Goal: Find specific page/section: Find specific page/section

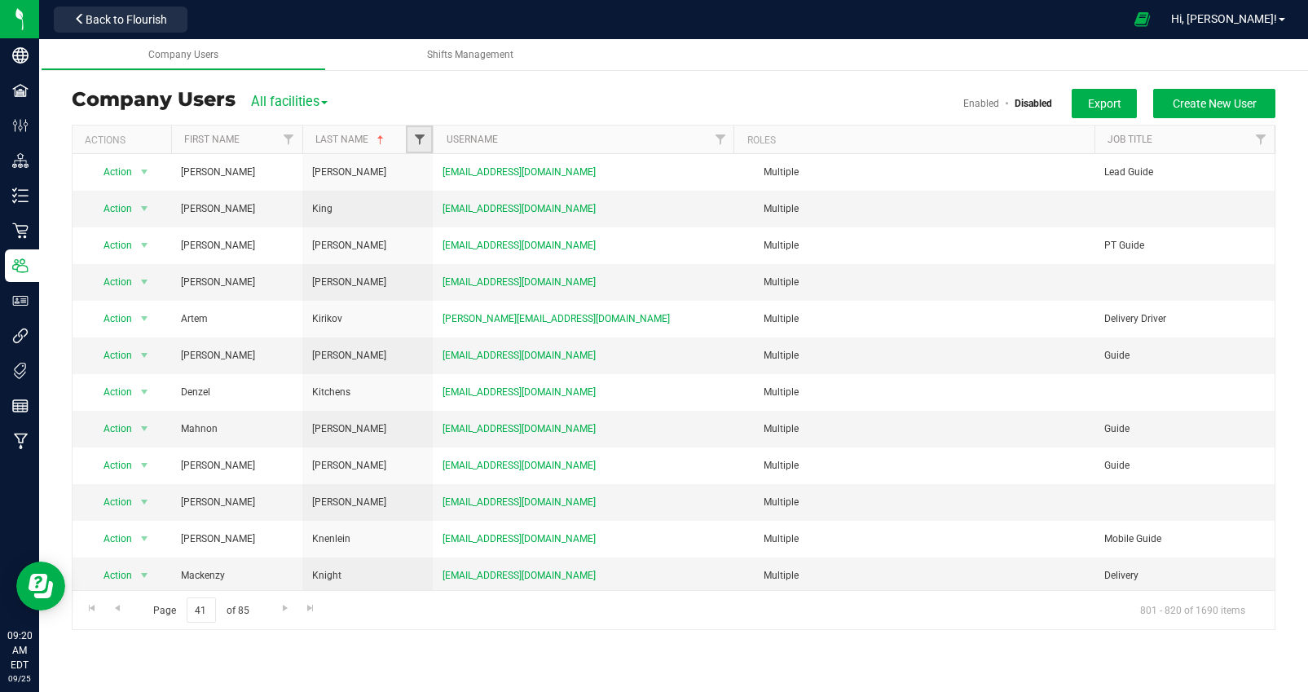
click at [421, 141] on span "Filter" at bounding box center [419, 139] width 13 height 13
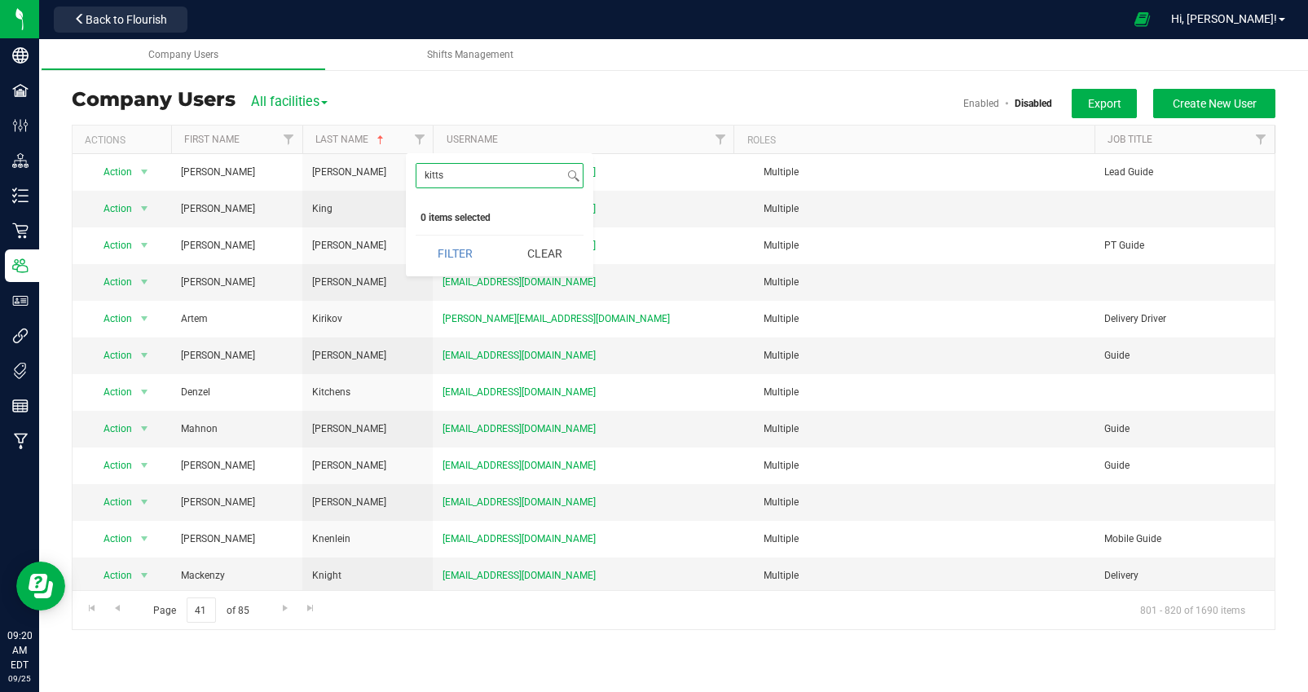
drag, startPoint x: 455, startPoint y: 174, endPoint x: 413, endPoint y: 173, distance: 42.4
click at [413, 173] on div "kitts Select All 2 3 5 6 7 ADMIN API [PERSON_NAME] [PERSON_NAME] [PERSON_NAME] …" at bounding box center [499, 214] width 187 height 123
type input "[PERSON_NAME]"
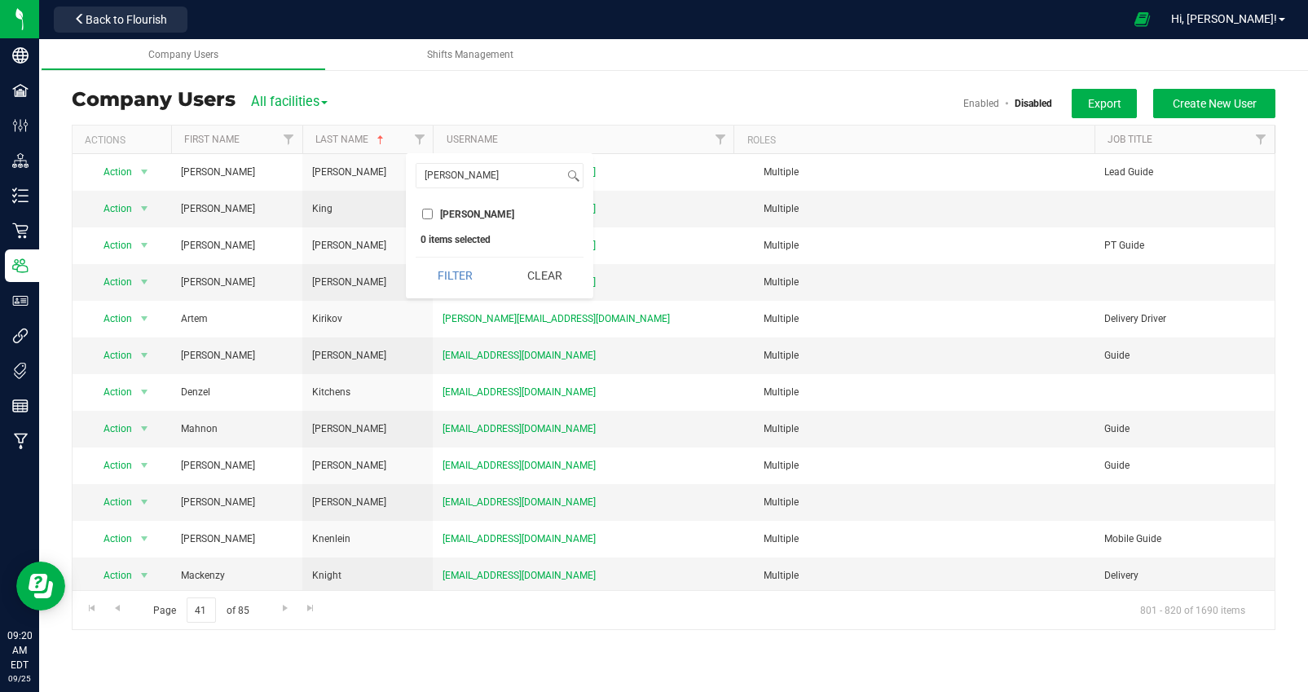
click at [425, 214] on input "[PERSON_NAME]" at bounding box center [427, 214] width 11 height 11
checkbox input "true"
click at [452, 271] on button "Filter" at bounding box center [455, 275] width 78 height 36
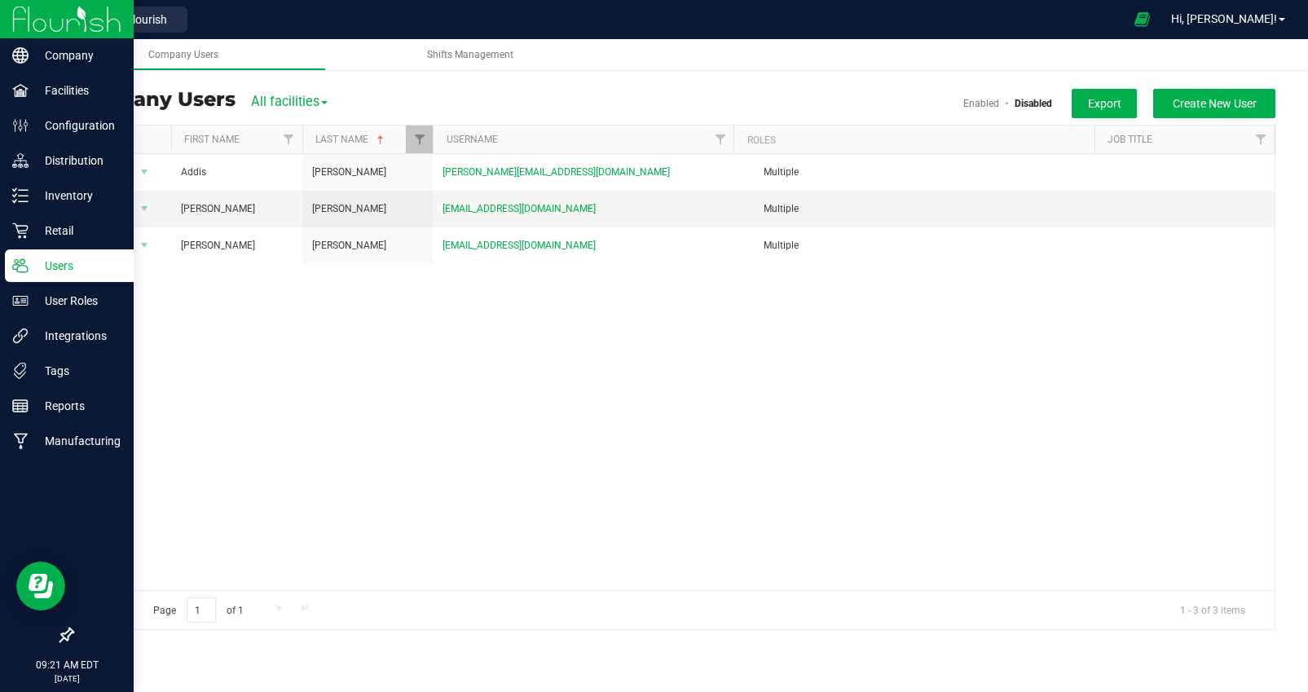
click at [19, 19] on img at bounding box center [66, 19] width 109 height 38
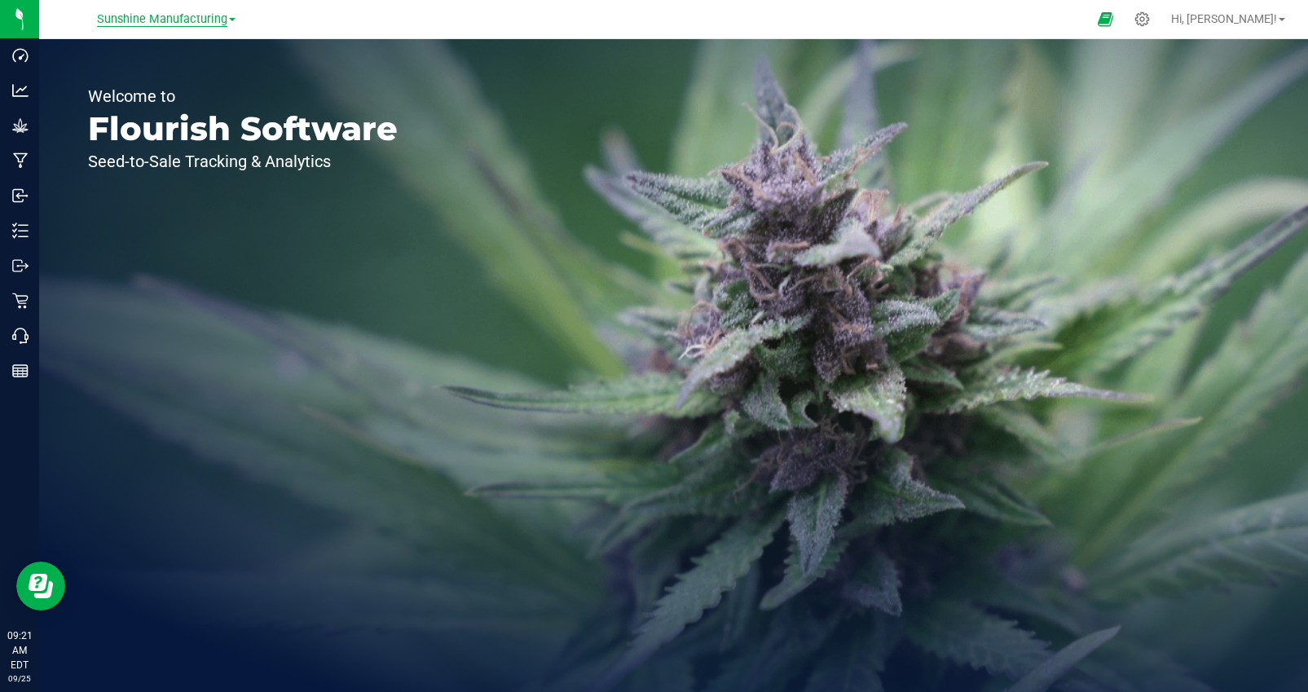
click at [181, 20] on span "Sunshine Manufacturing" at bounding box center [162, 19] width 130 height 15
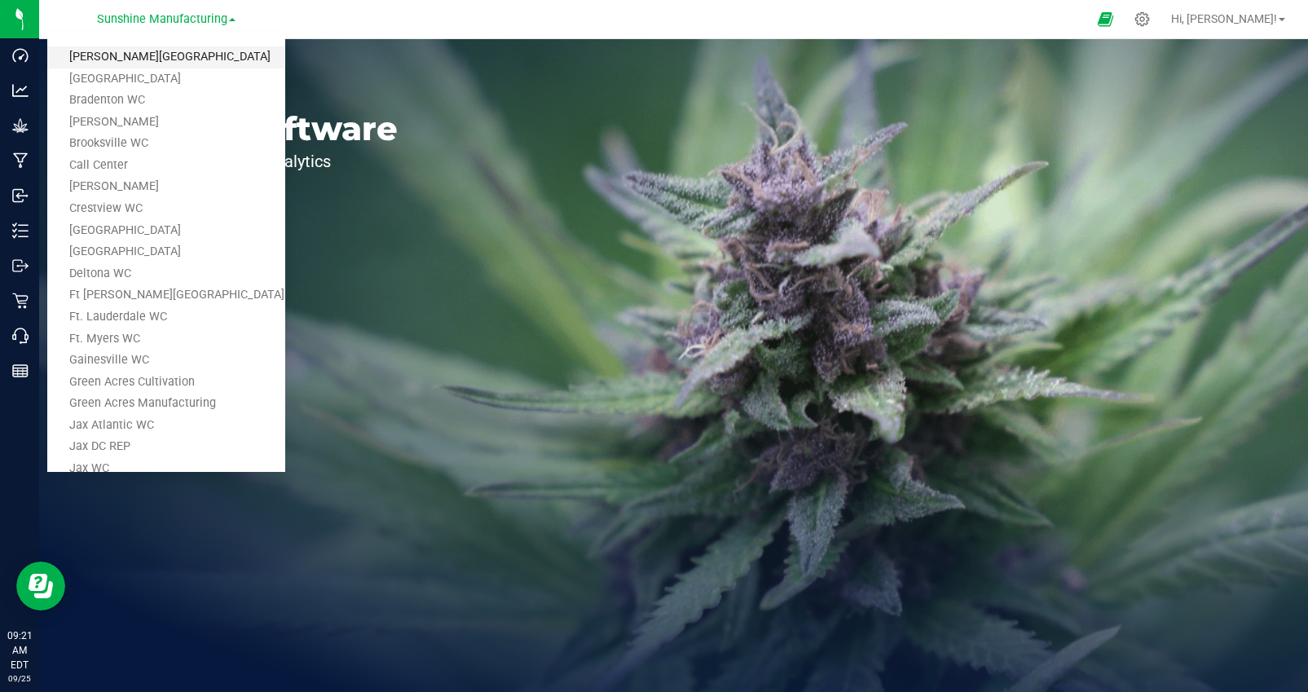
click at [143, 54] on link "[PERSON_NAME][GEOGRAPHIC_DATA]" at bounding box center [166, 57] width 238 height 22
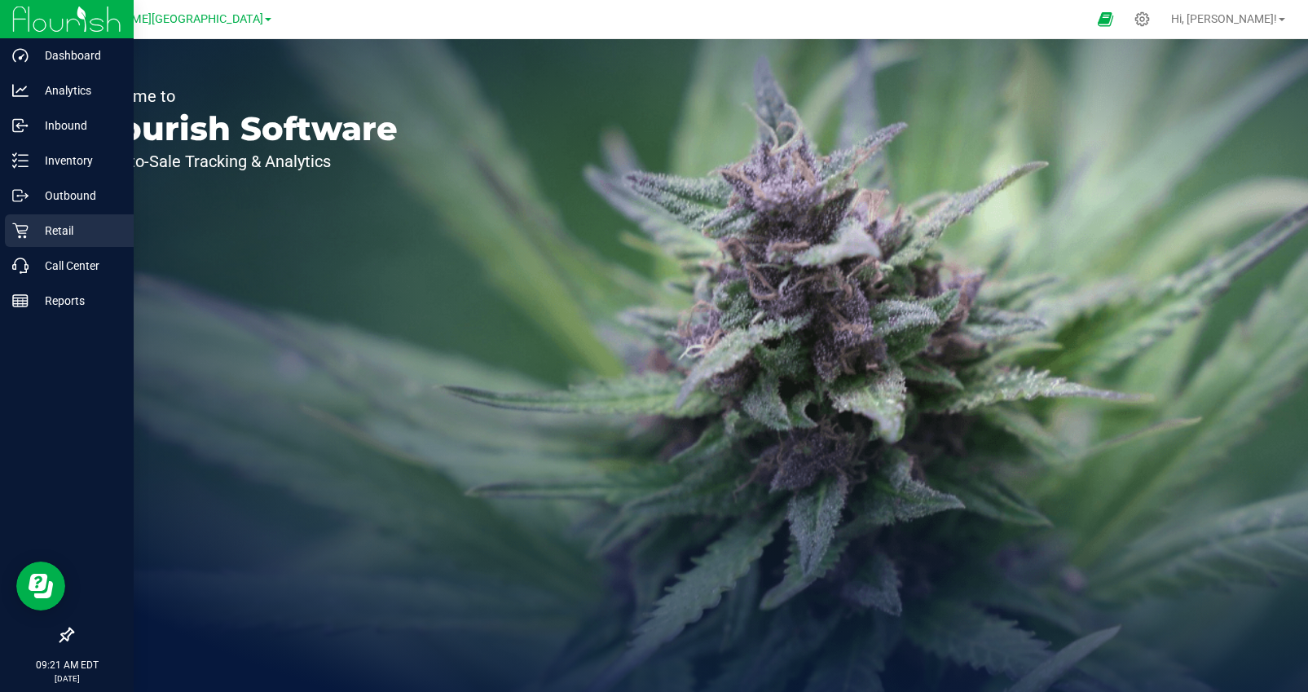
click at [68, 235] on p "Retail" at bounding box center [78, 231] width 98 height 20
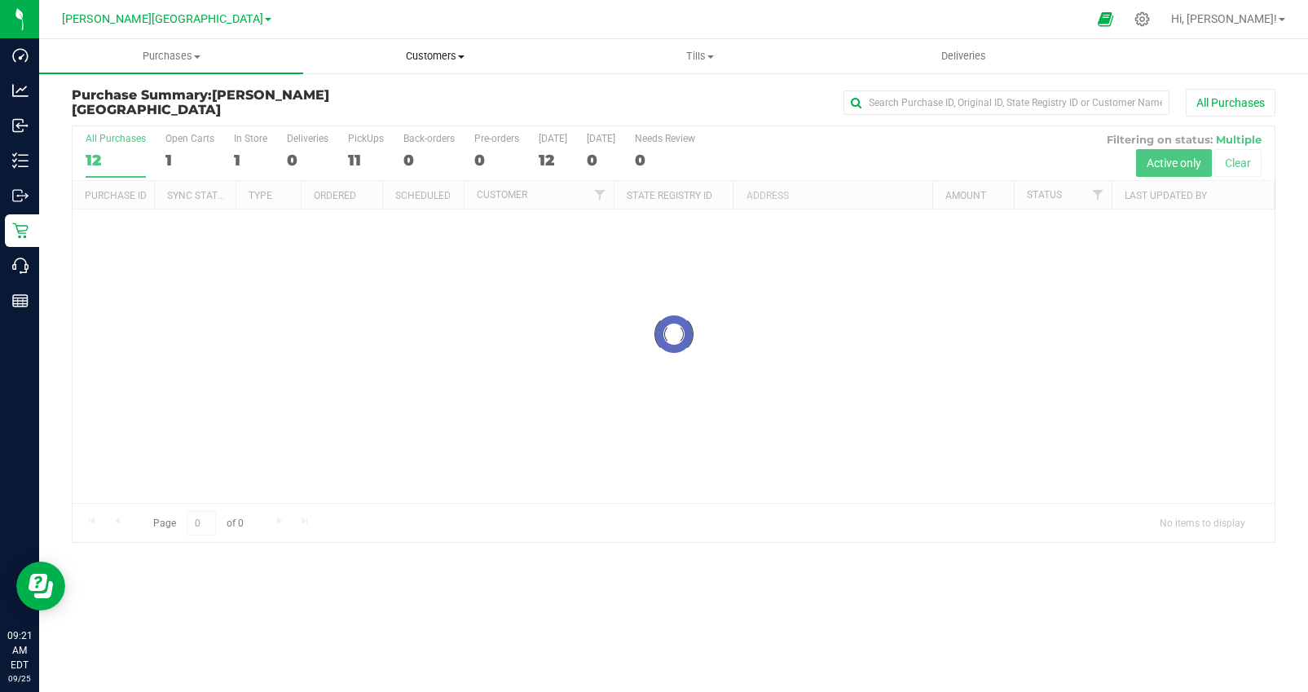
click at [440, 57] on span "Customers" at bounding box center [435, 56] width 262 height 15
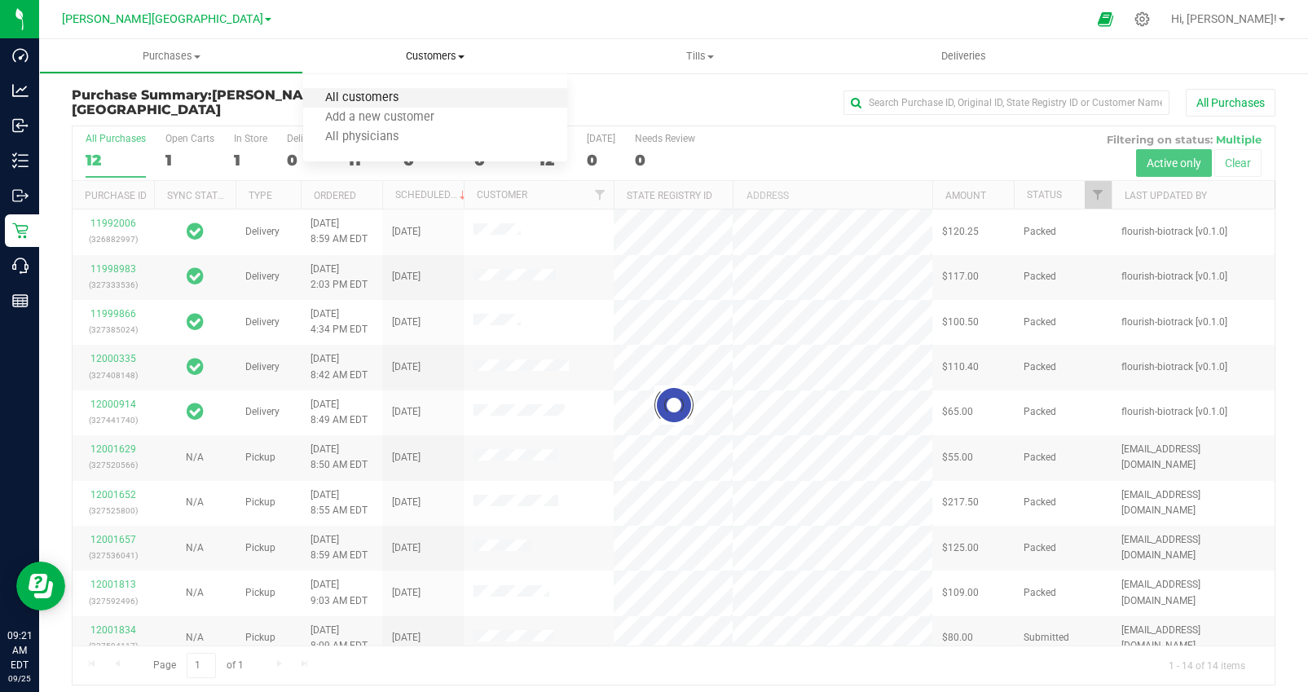
click at [385, 96] on span "All customers" at bounding box center [361, 98] width 117 height 14
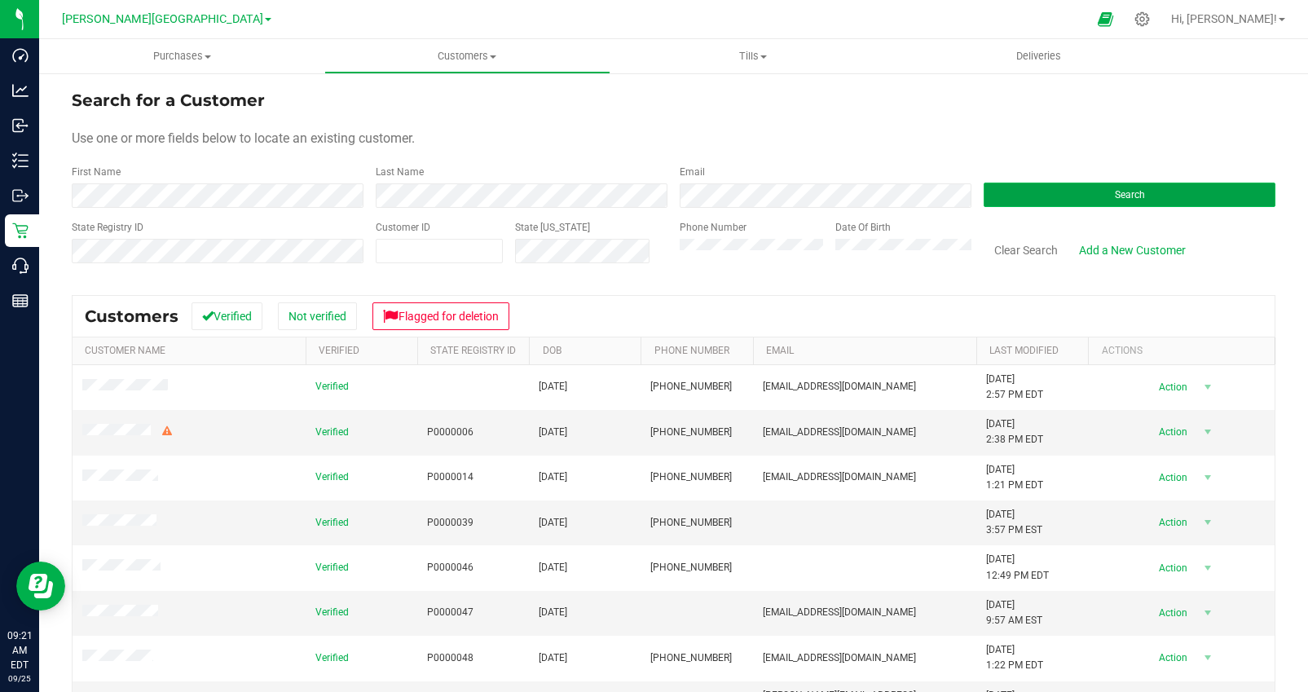
click at [1072, 196] on button "Search" at bounding box center [1129, 195] width 292 height 24
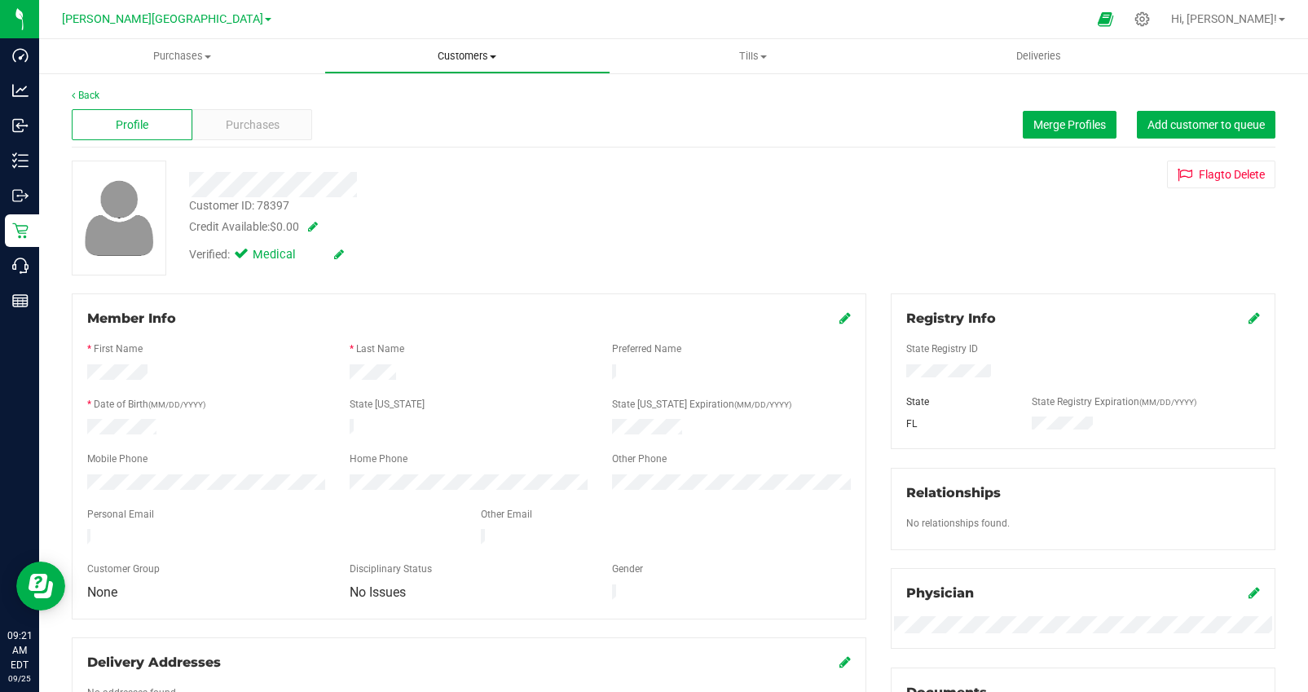
click at [472, 59] on span "Customers" at bounding box center [467, 56] width 284 height 15
click at [409, 94] on span "All customers" at bounding box center [382, 98] width 117 height 14
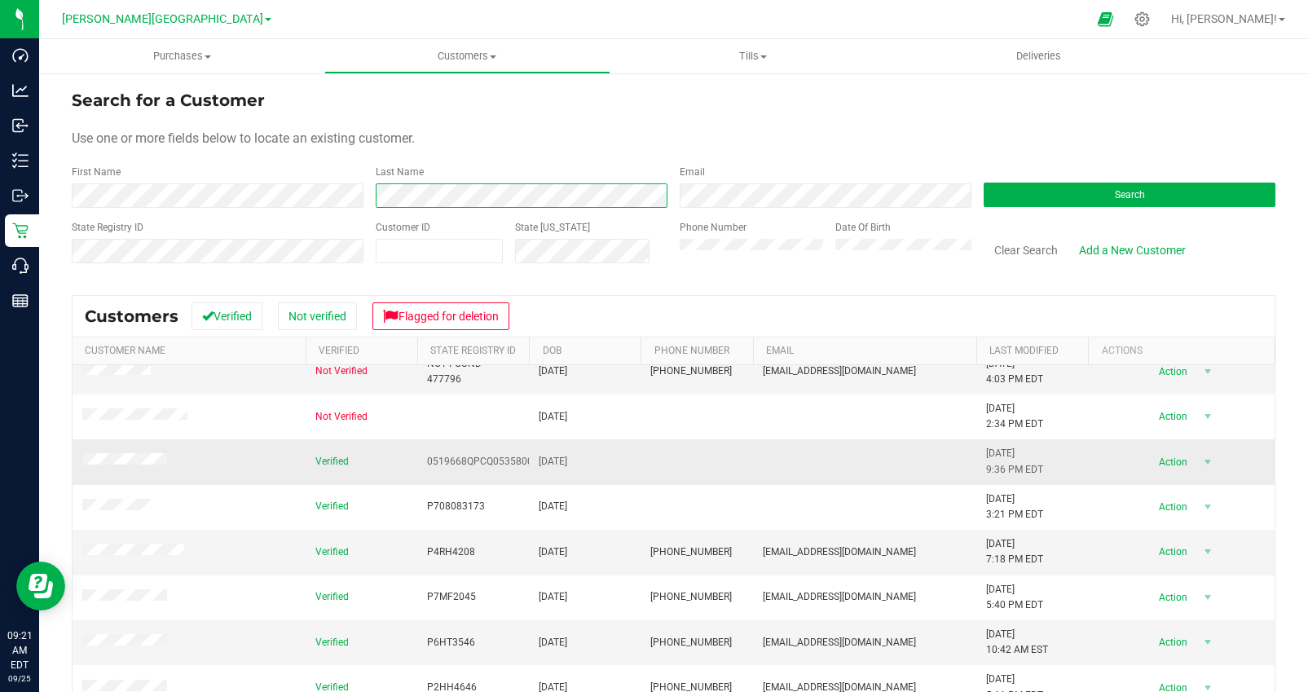
scroll to position [336, 0]
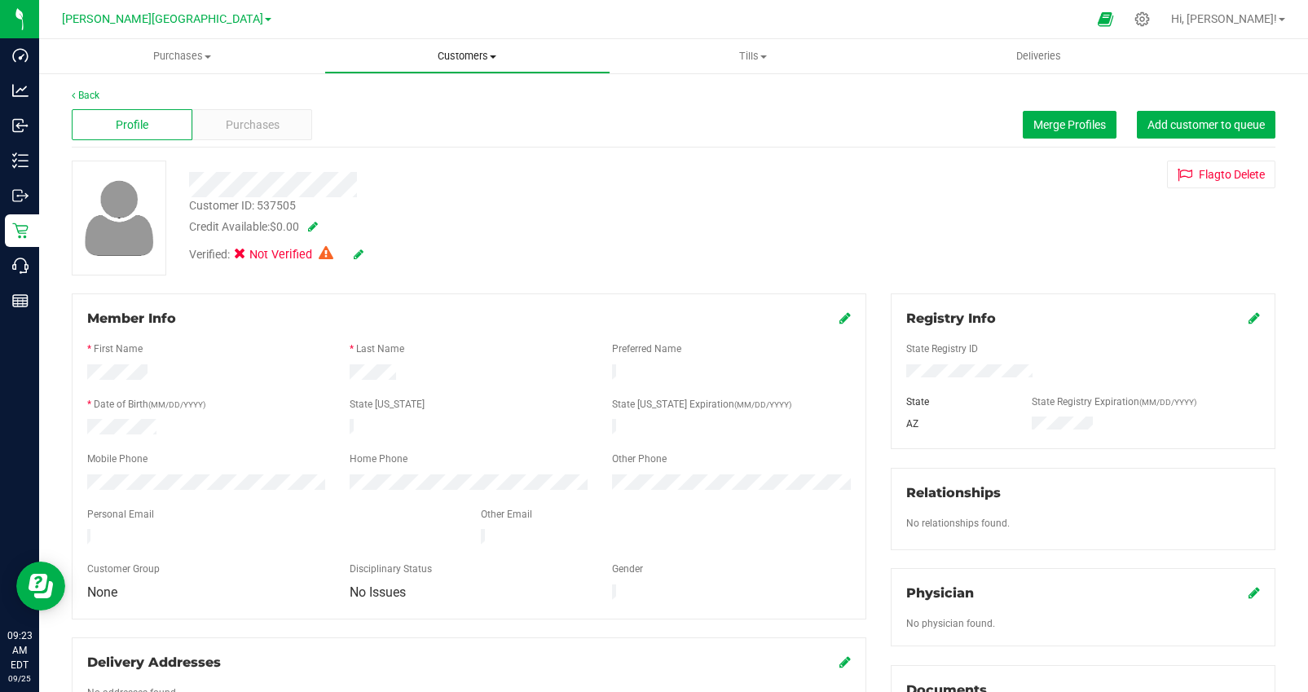
click at [473, 54] on span "Customers" at bounding box center [467, 56] width 284 height 15
click at [416, 99] on span "All customers" at bounding box center [382, 98] width 117 height 14
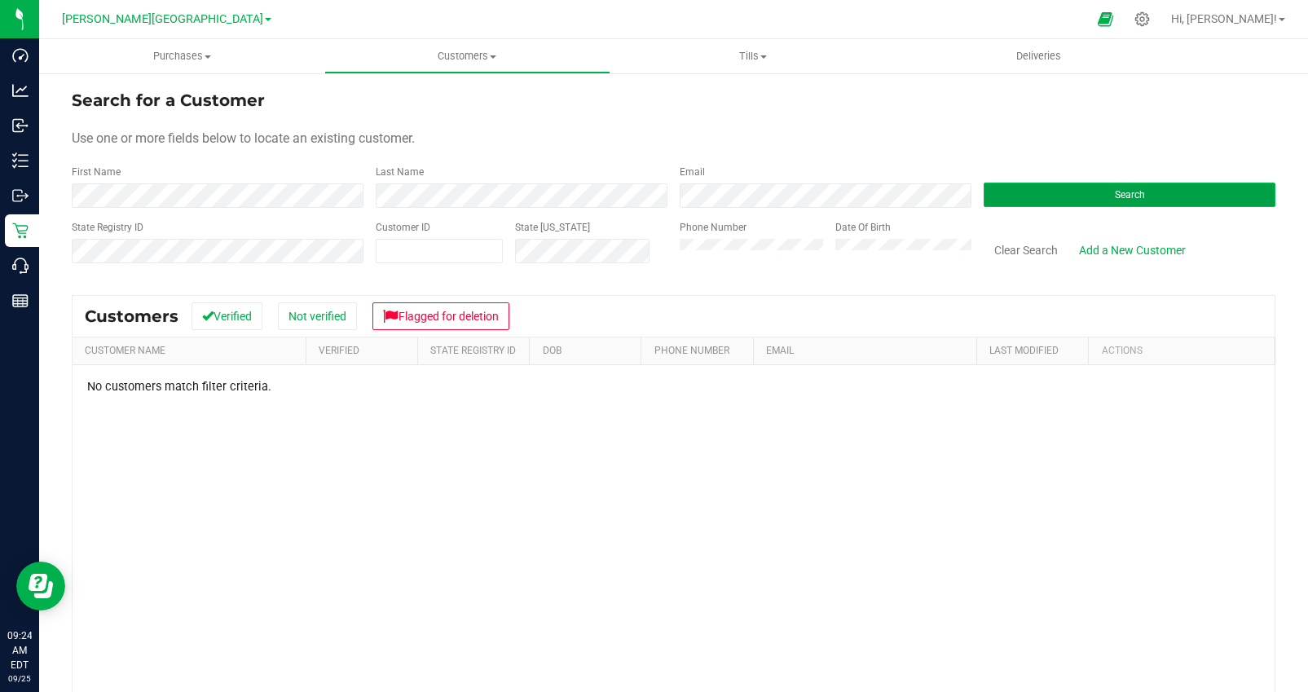
click at [1043, 200] on button "Search" at bounding box center [1129, 195] width 292 height 24
click at [662, 191] on div "First Name Last Name Email Search" at bounding box center [673, 186] width 1203 height 43
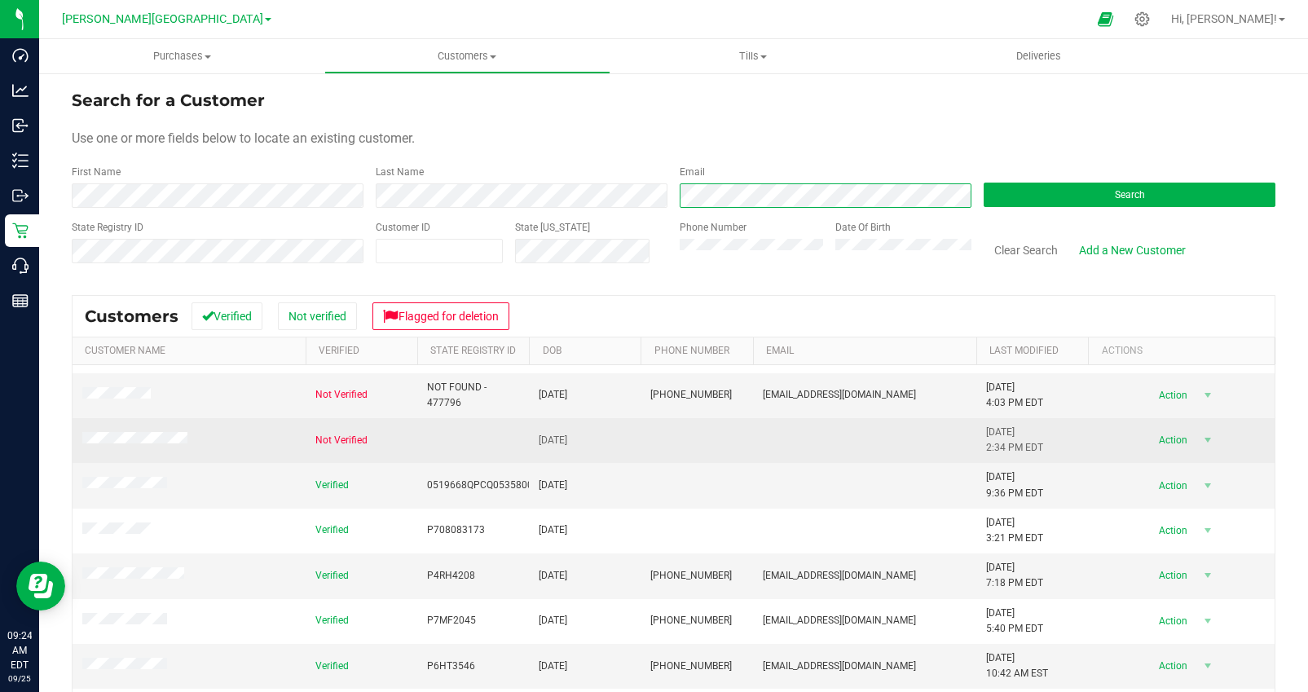
scroll to position [310, 0]
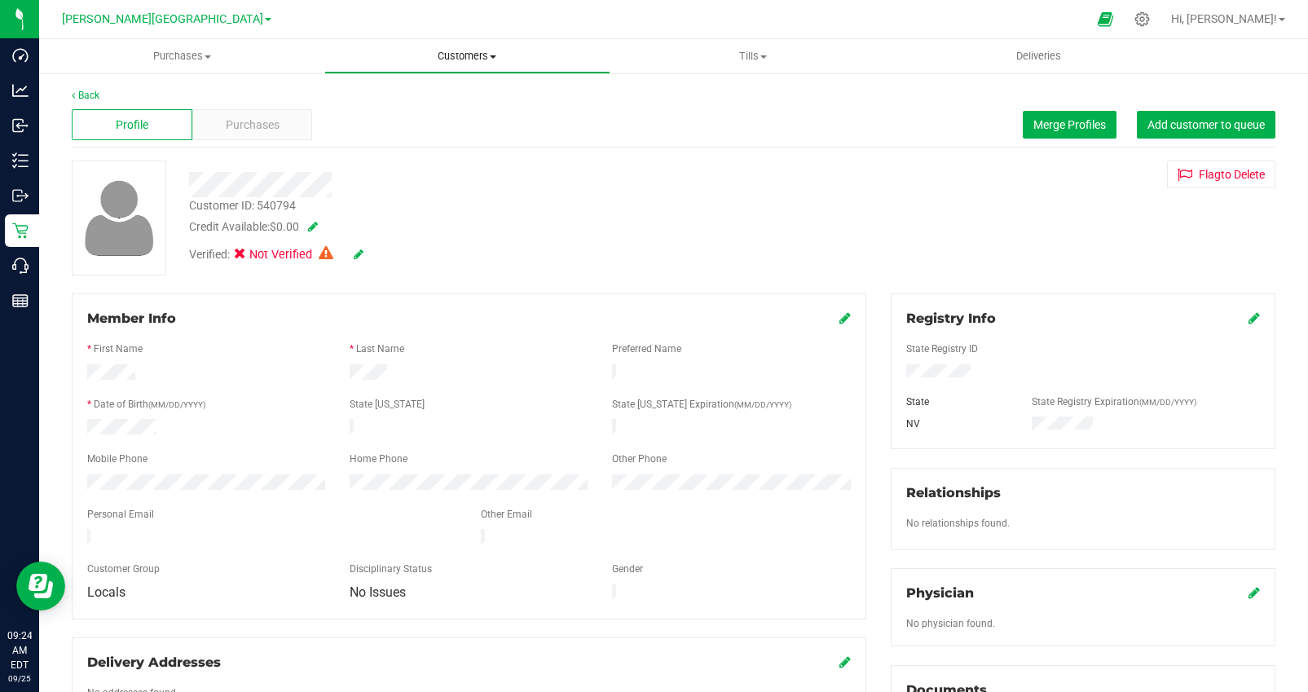
click at [493, 58] on span at bounding box center [493, 56] width 7 height 3
click at [411, 94] on span "All customers" at bounding box center [382, 98] width 117 height 14
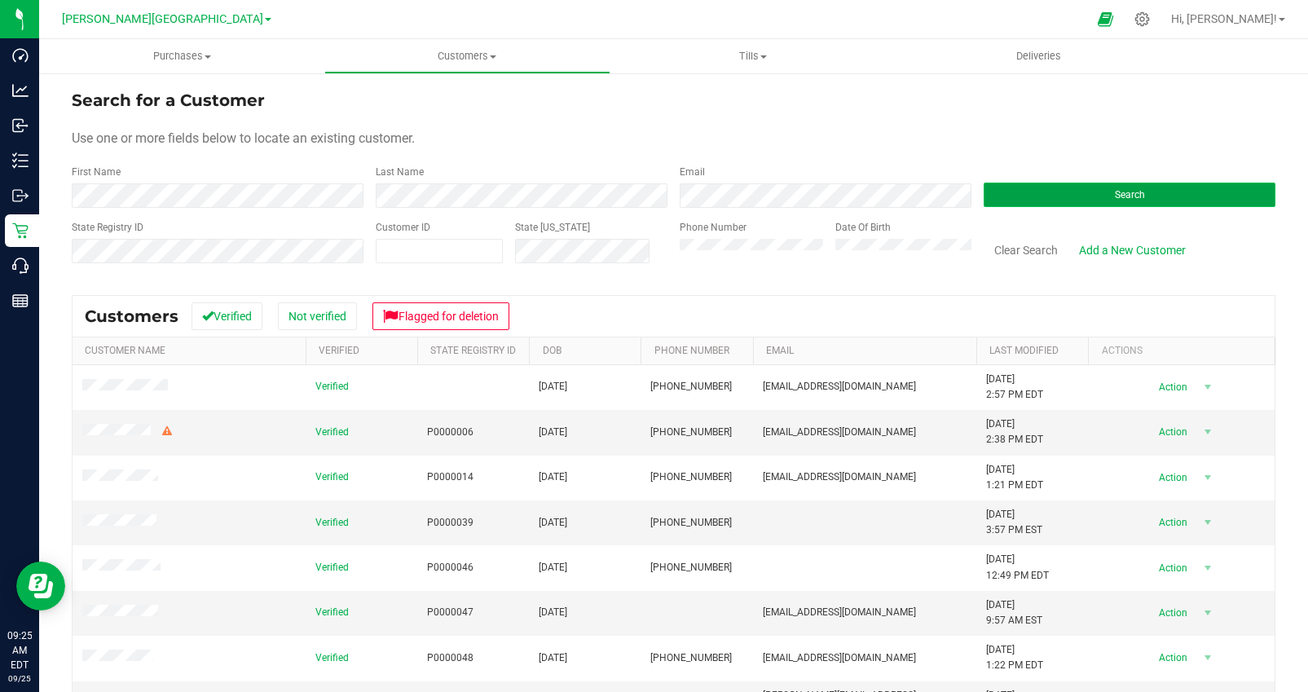
click at [1052, 196] on button "Search" at bounding box center [1129, 195] width 292 height 24
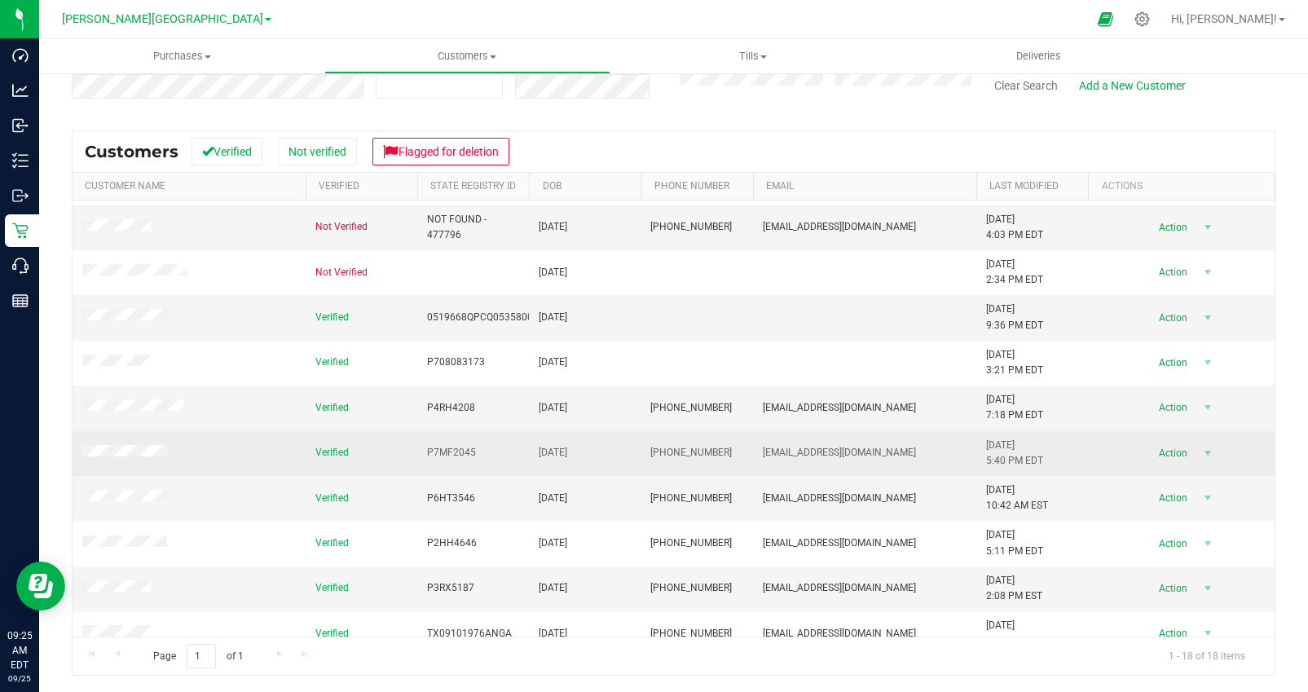
scroll to position [313, 0]
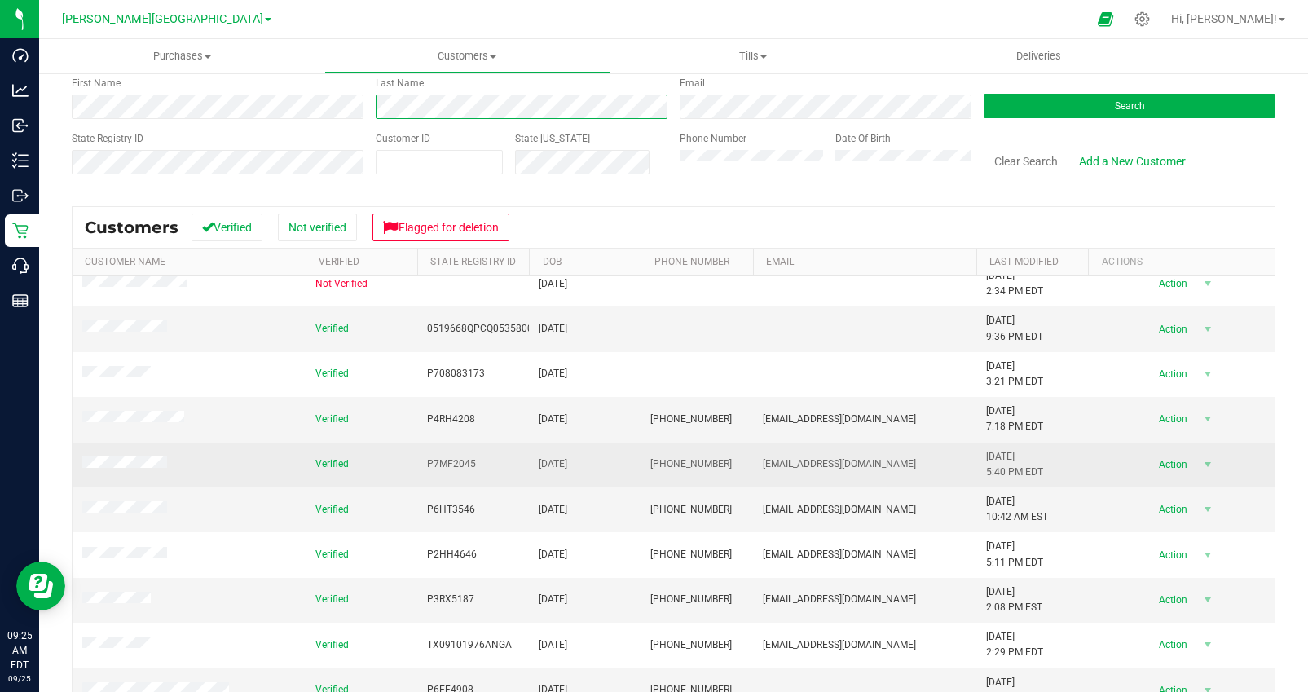
scroll to position [90, 0]
